Goal: Register for event/course

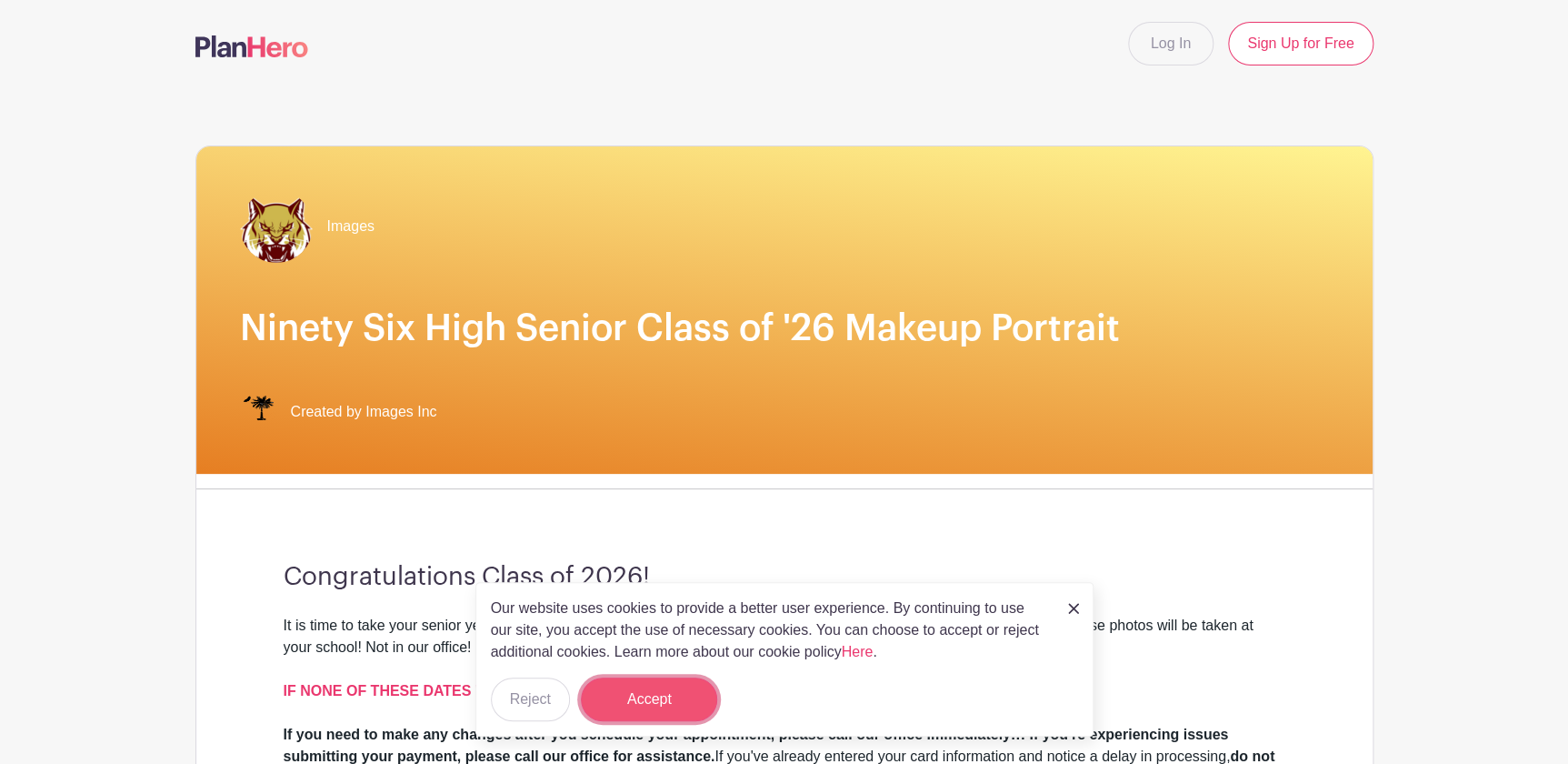
click at [693, 692] on button "Accept" at bounding box center [648, 699] width 136 height 43
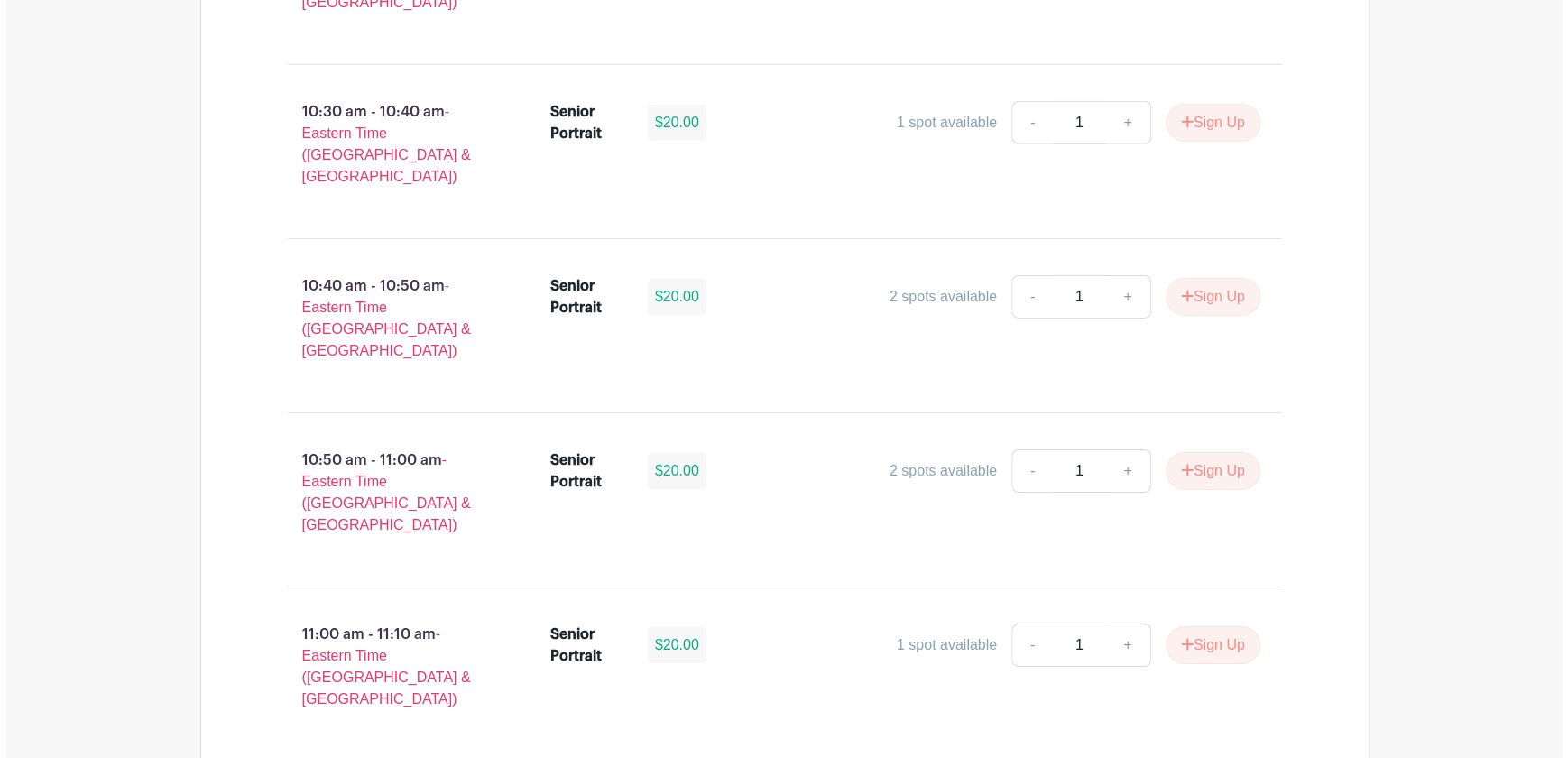
scroll to position [2869, 0]
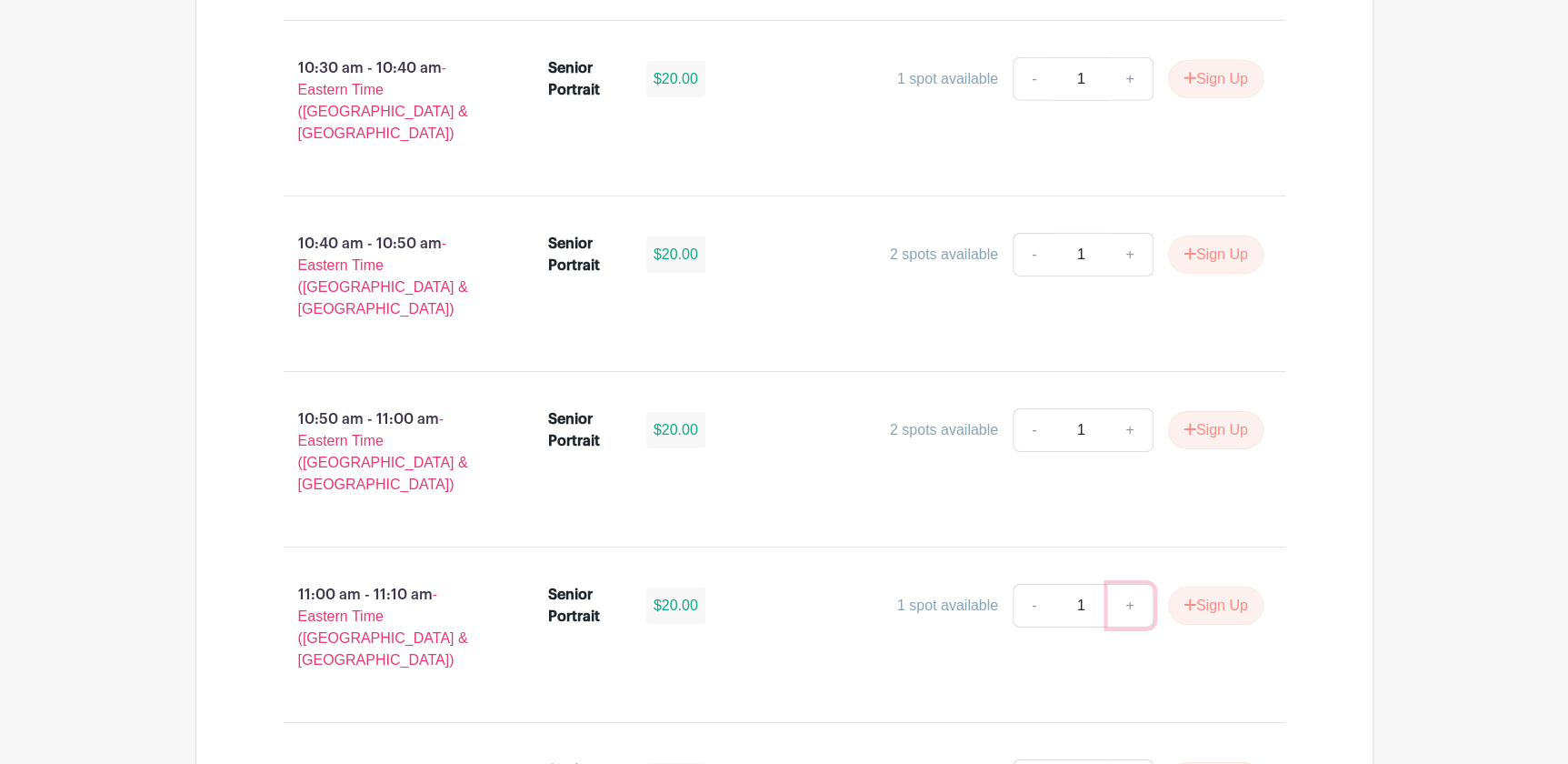
click at [1127, 583] on link "+" at bounding box center [1130, 605] width 45 height 43
click at [1215, 586] on button "Sign Up" at bounding box center [1215, 605] width 95 height 39
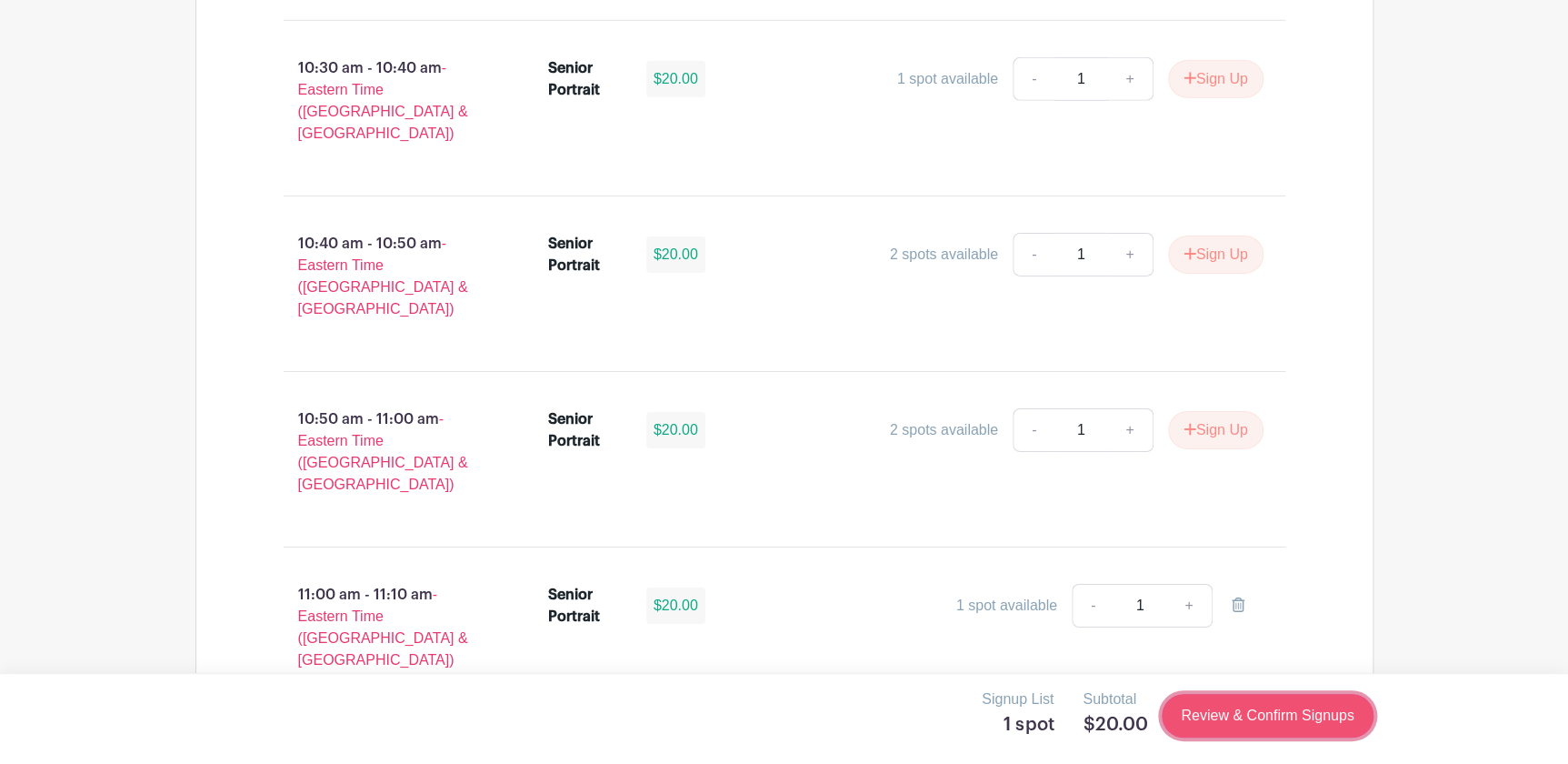
click at [1288, 736] on link "Review & Confirm Signups" at bounding box center [1267, 715] width 211 height 43
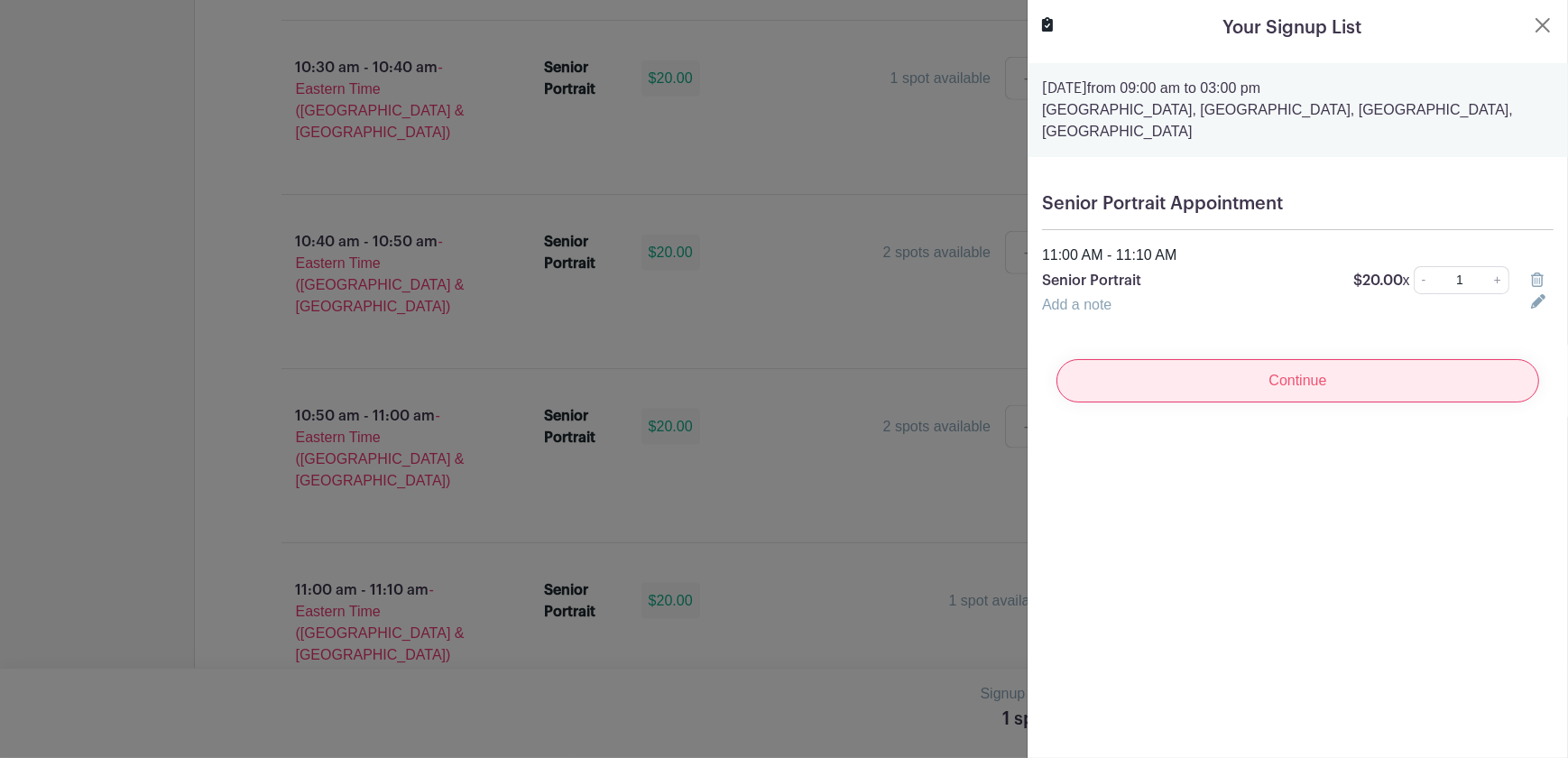
click at [1273, 391] on input "Continue" at bounding box center [1297, 381] width 483 height 43
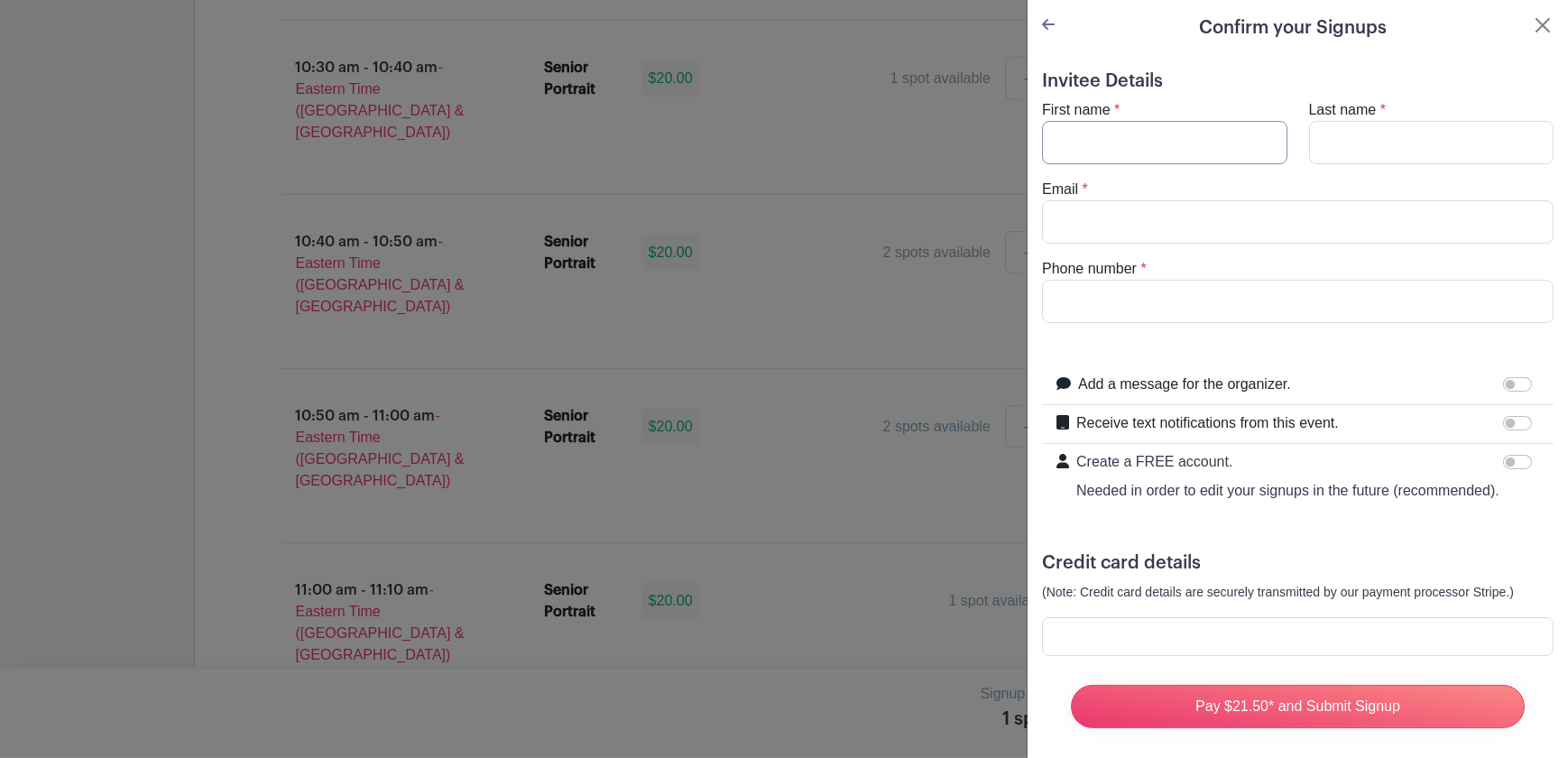
click at [1152, 135] on input "First name" at bounding box center [1165, 142] width 246 height 43
type input "[PERSON_NAME]"
type input "`"
type input "[PERSON_NAME]"
type input "t"
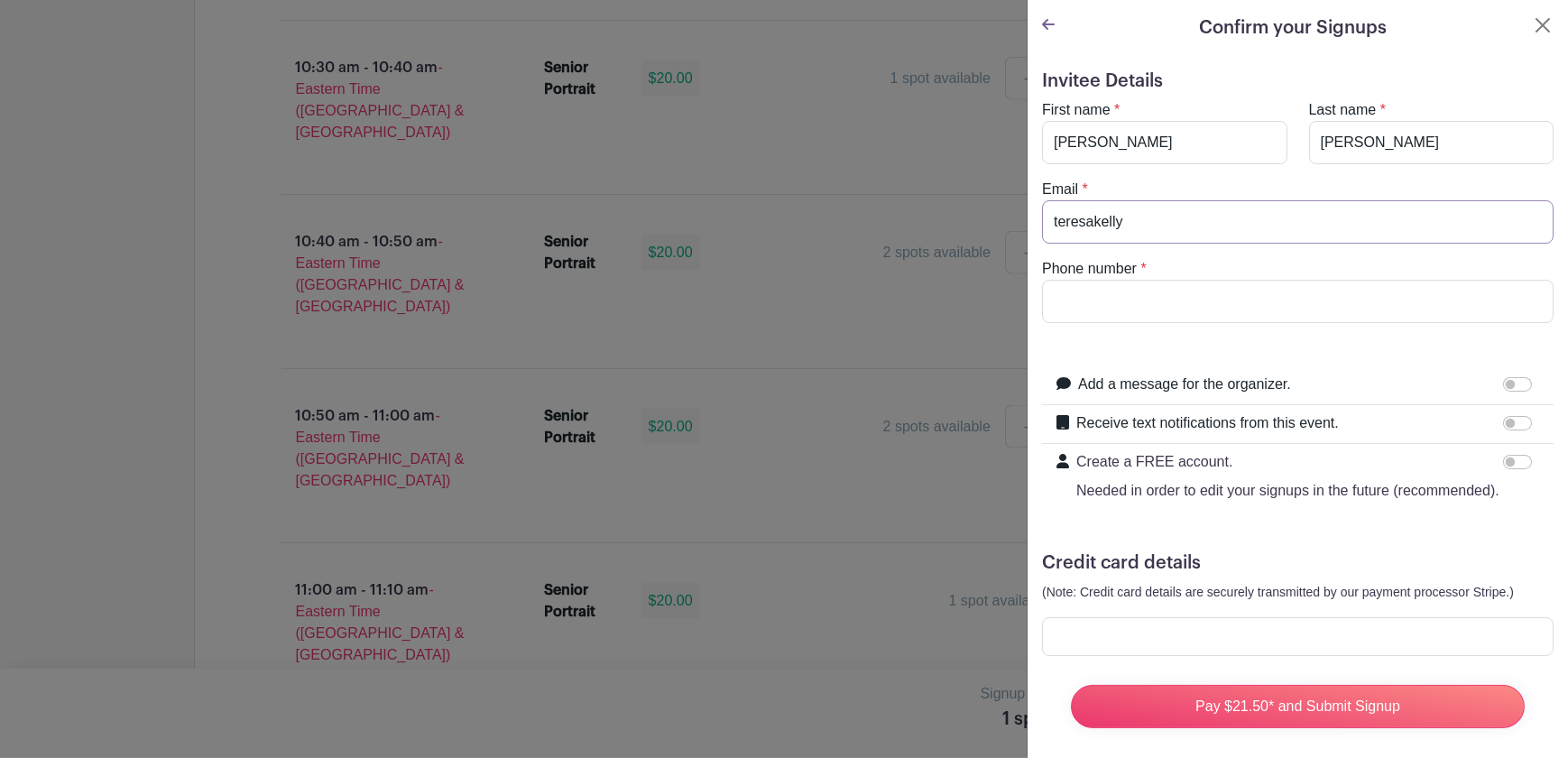
type input "[EMAIL_ADDRESS][DOMAIN_NAME]"
type input "864-337/1743"
click at [1511, 386] on input "Add a message for the organizer." at bounding box center [1518, 384] width 29 height 14
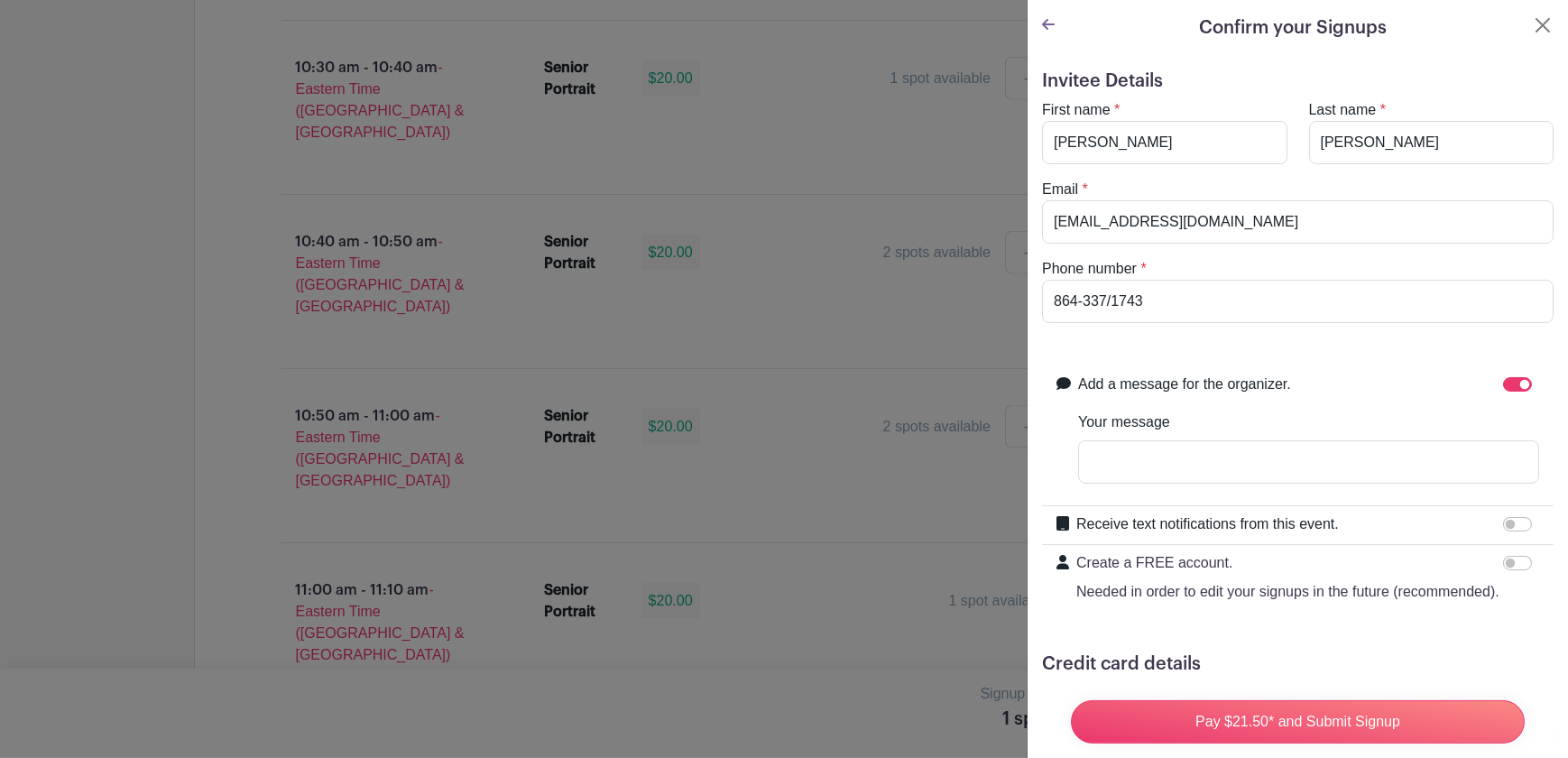
click at [1504, 391] on div at bounding box center [1521, 384] width 36 height 21
click at [1504, 383] on input "Add a message for the organizer." at bounding box center [1518, 384] width 29 height 14
checkbox input "false"
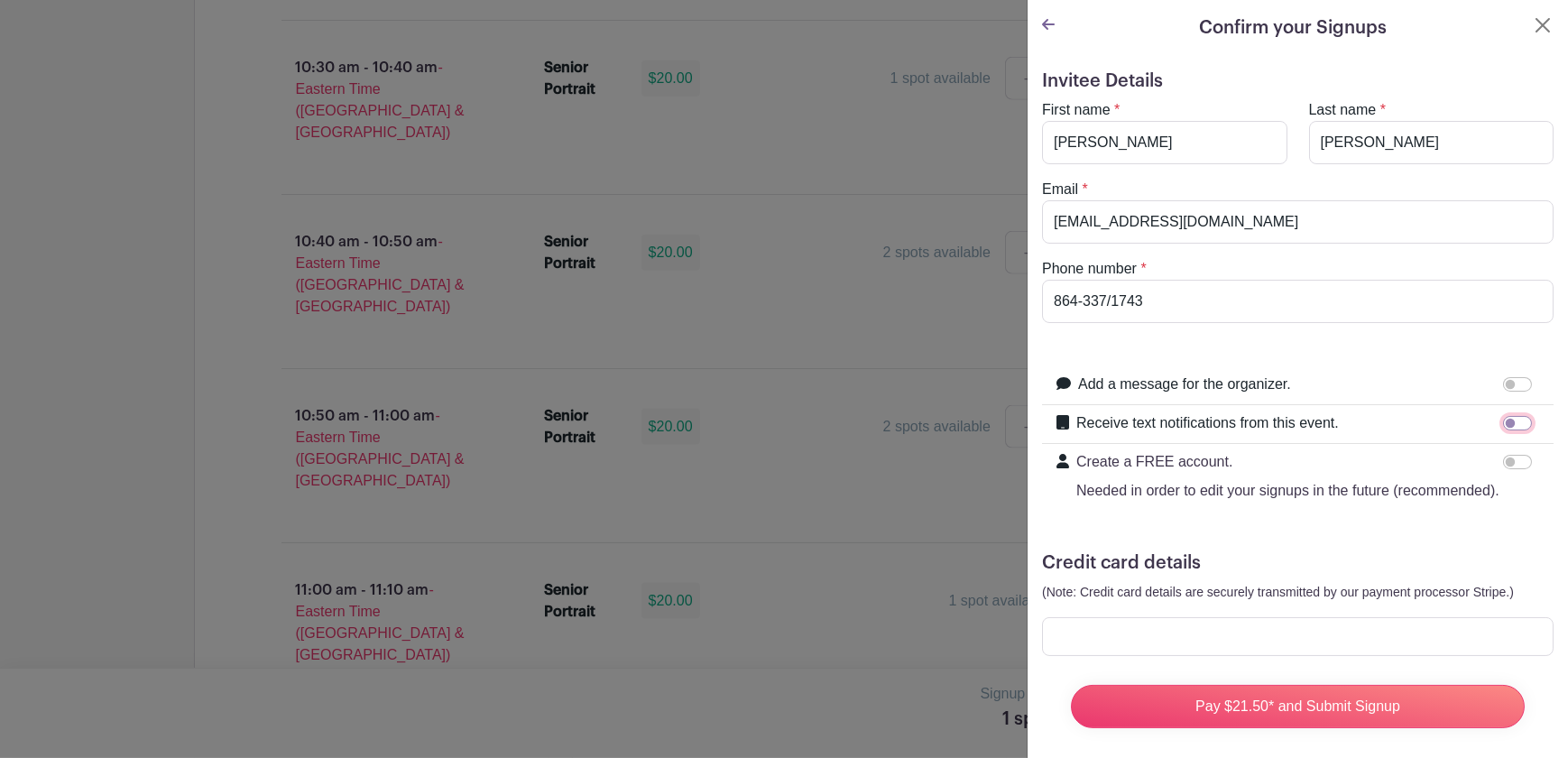
click at [1507, 424] on input "Receive text notifications from this event." at bounding box center [1518, 422] width 29 height 14
checkbox input "true"
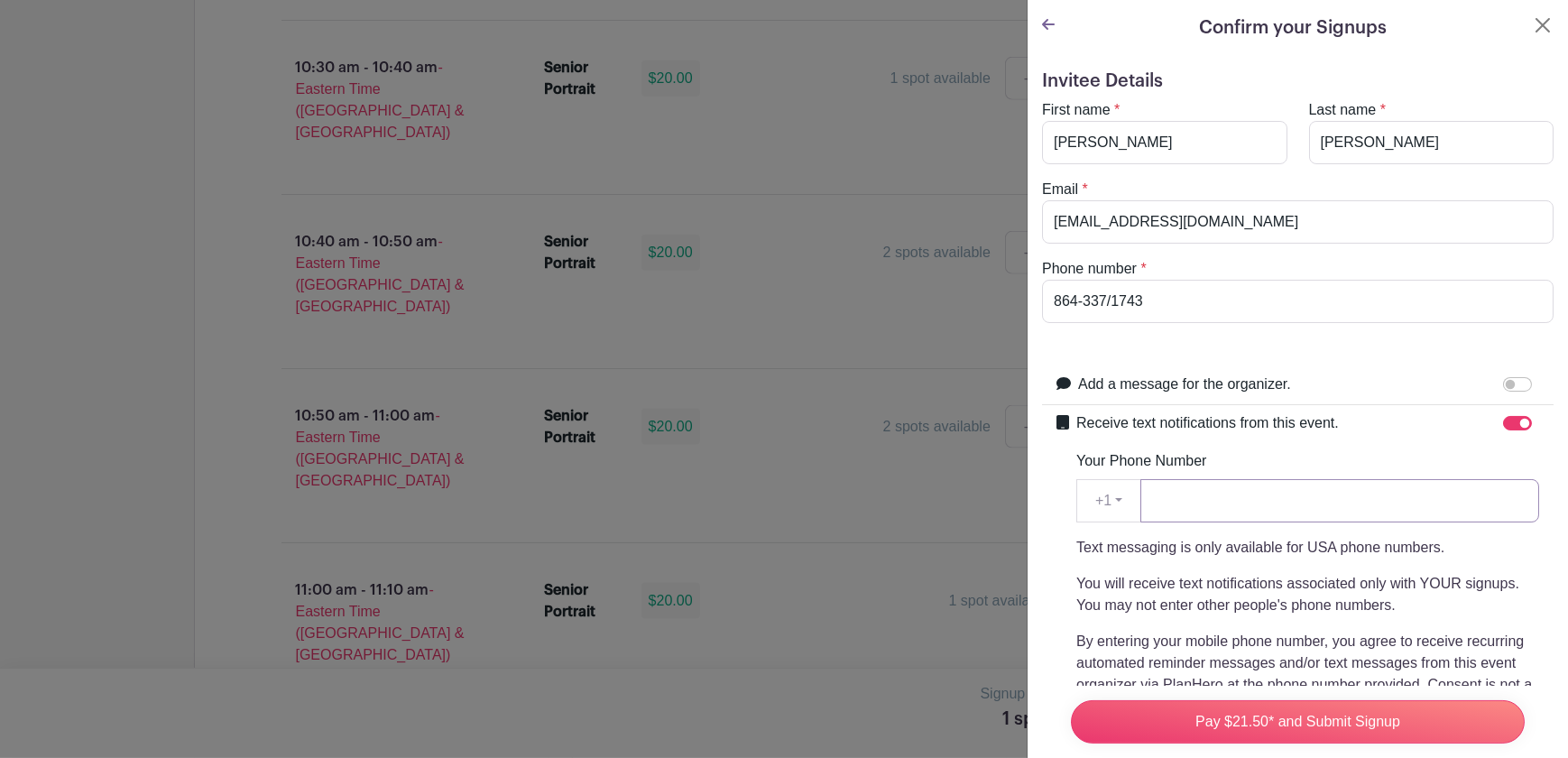
click at [1206, 494] on input "Your Phone Number" at bounding box center [1339, 500] width 399 height 43
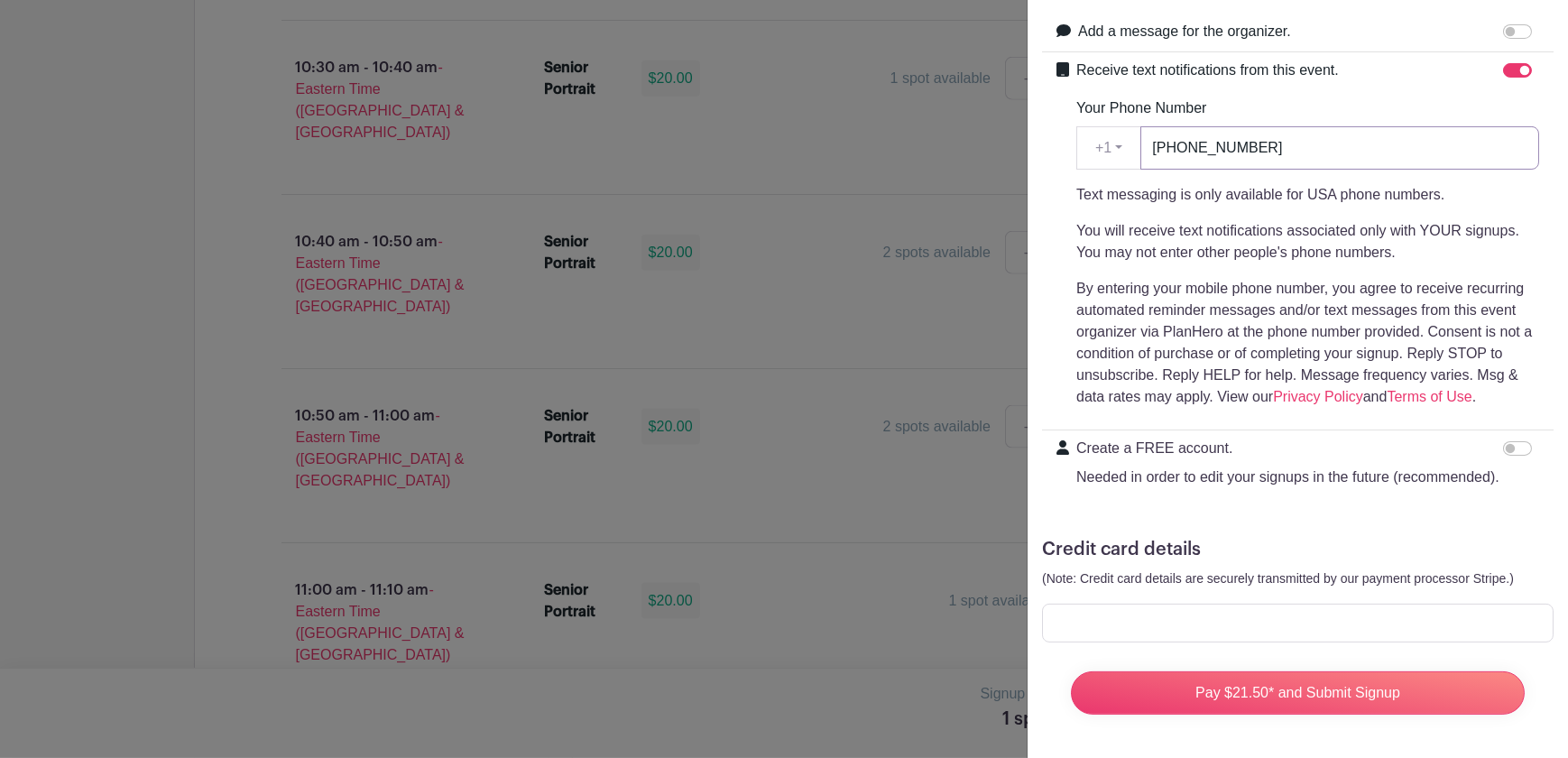
scroll to position [386, 0]
type input "[PHONE_NUMBER]"
